Goal: Information Seeking & Learning: Understand process/instructions

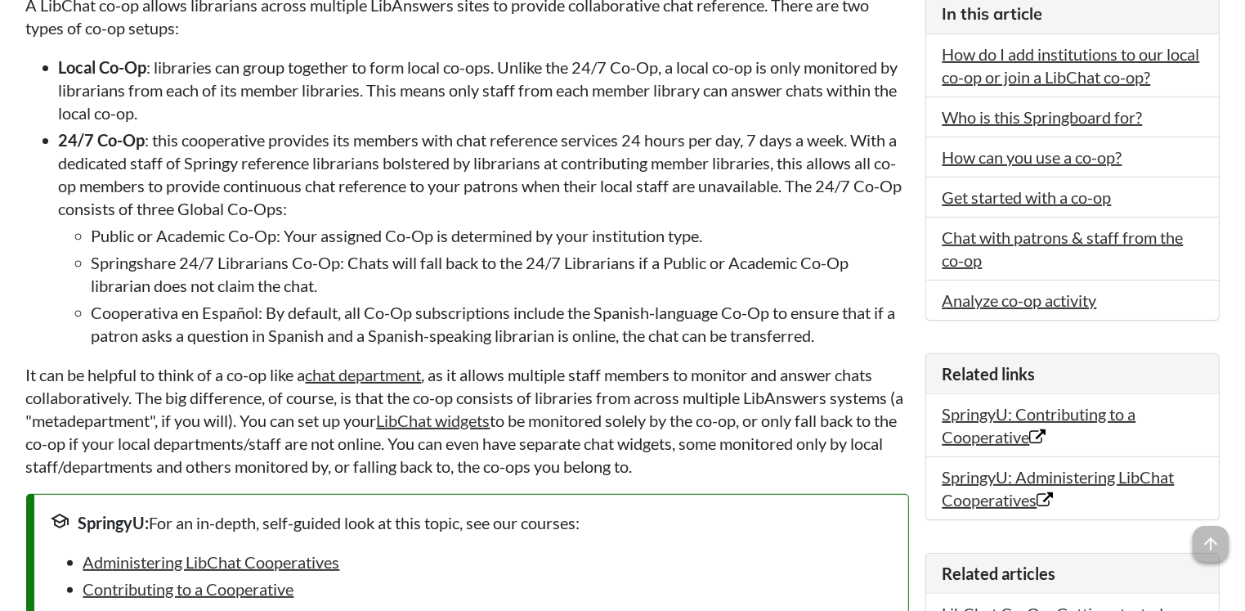
scroll to position [484, 0]
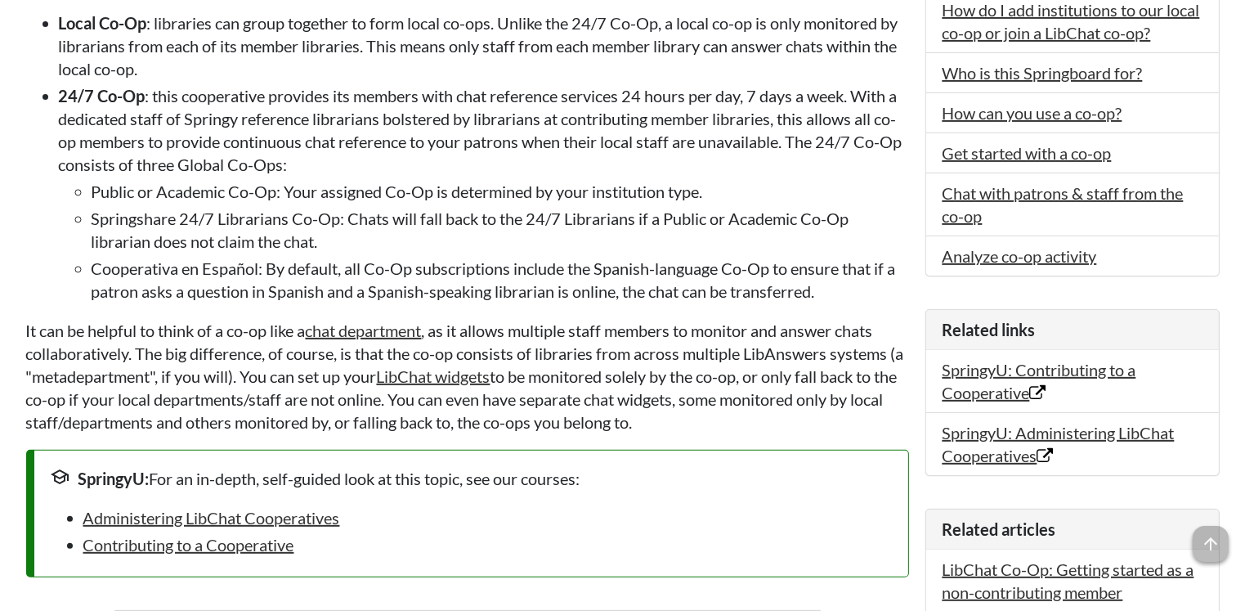
drag, startPoint x: 58, startPoint y: 96, endPoint x: 815, endPoint y: 418, distance: 822.2
copy div "62/8 Lo-Ip : dolo sitametcons adipisci eli seddoei temp inci utlaboree dolorema…"
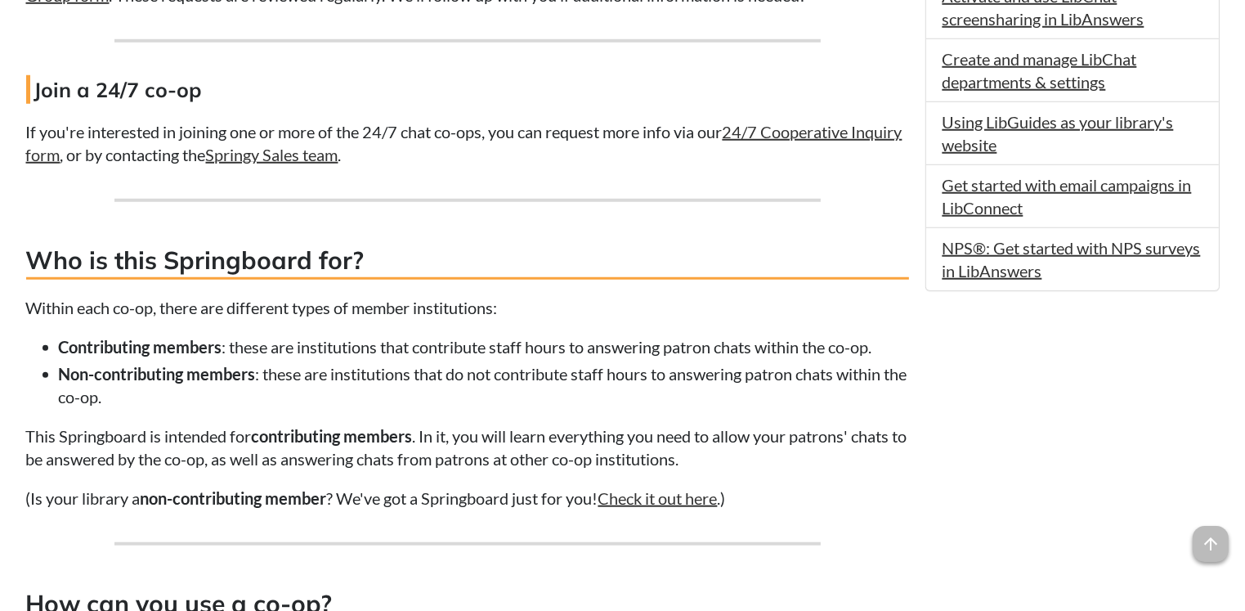
scroll to position [1310, 0]
drag, startPoint x: 173, startPoint y: 404, endPoint x: 143, endPoint y: 402, distance: 30.4
click at [143, 402] on li "Non-contributing members : these are institutions that do not contribute staff …" at bounding box center [484, 384] width 851 height 46
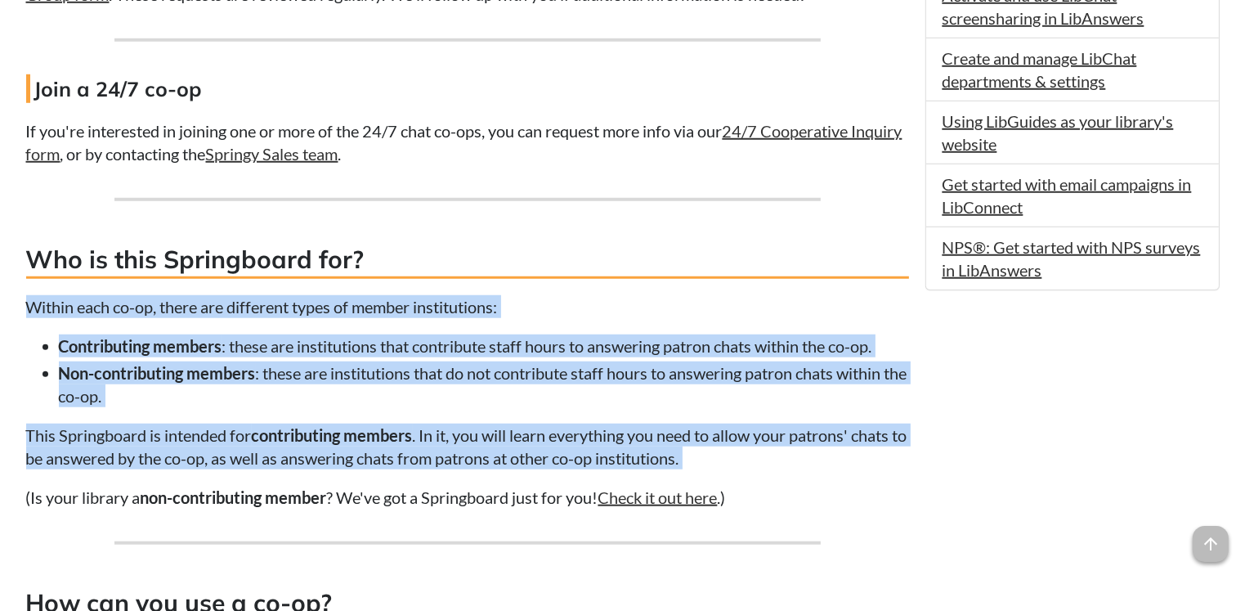
drag, startPoint x: 25, startPoint y: 305, endPoint x: 792, endPoint y: 474, distance: 785.4
copy div "Within each co-op, there are different types of member institutions: Contributi…"
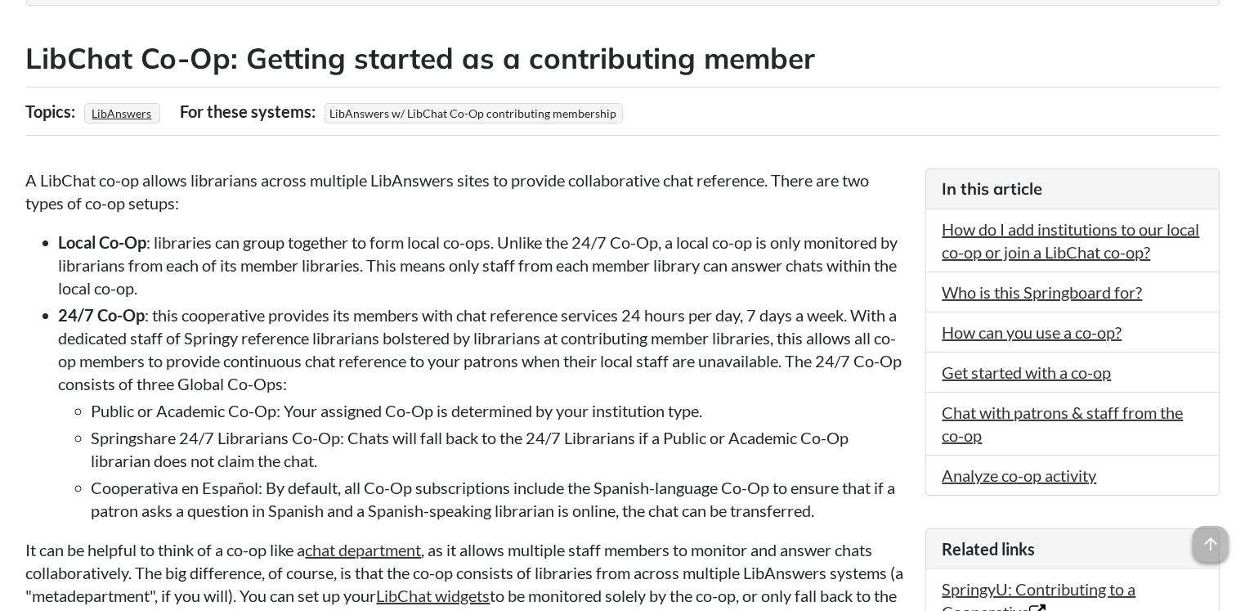
scroll to position [211, 0]
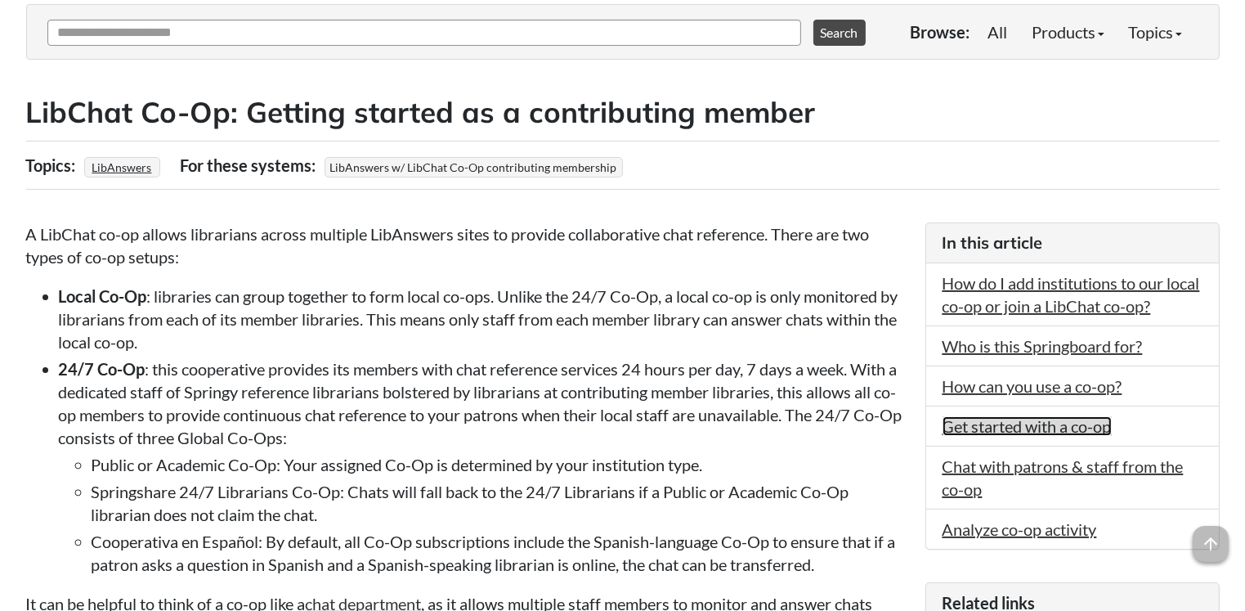
click at [1037, 426] on link "Get started with a co-op" at bounding box center [1027, 426] width 169 height 20
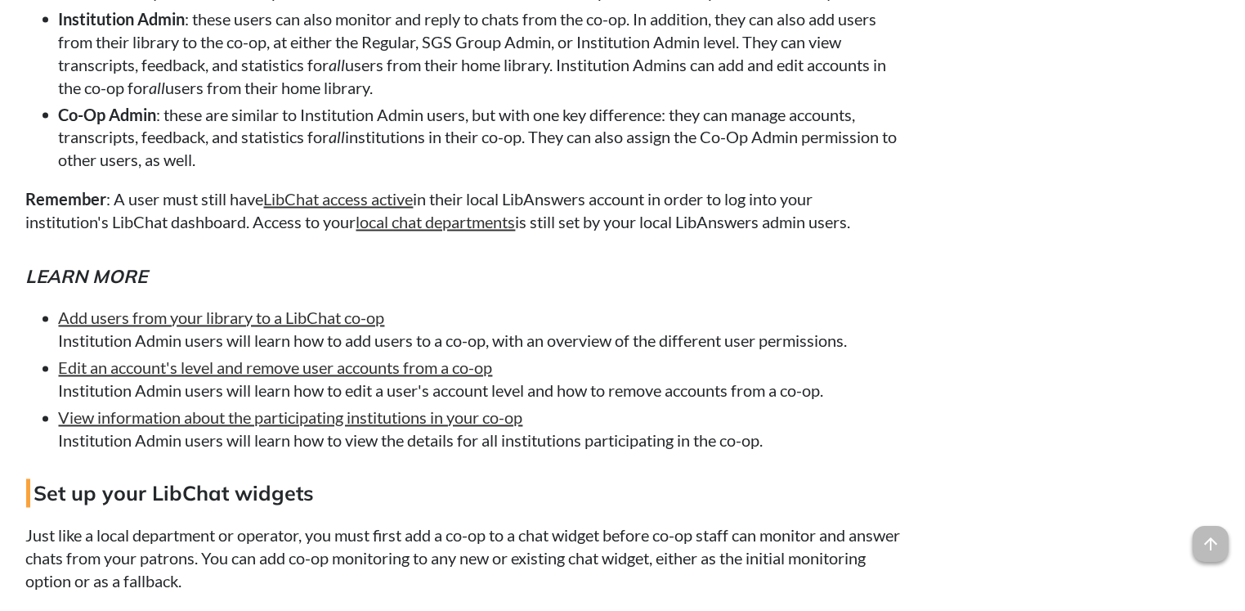
scroll to position [3038, 0]
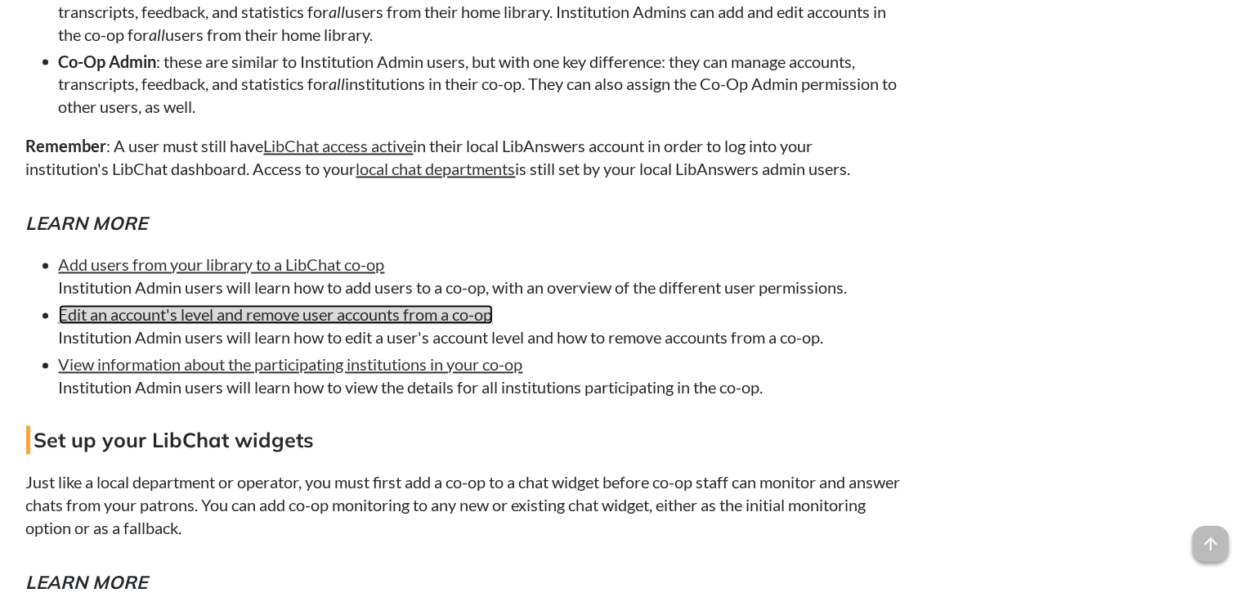
click at [391, 325] on link "Edit an account's level and remove user accounts from a co-op" at bounding box center [276, 315] width 434 height 20
